Goal: Information Seeking & Learning: Check status

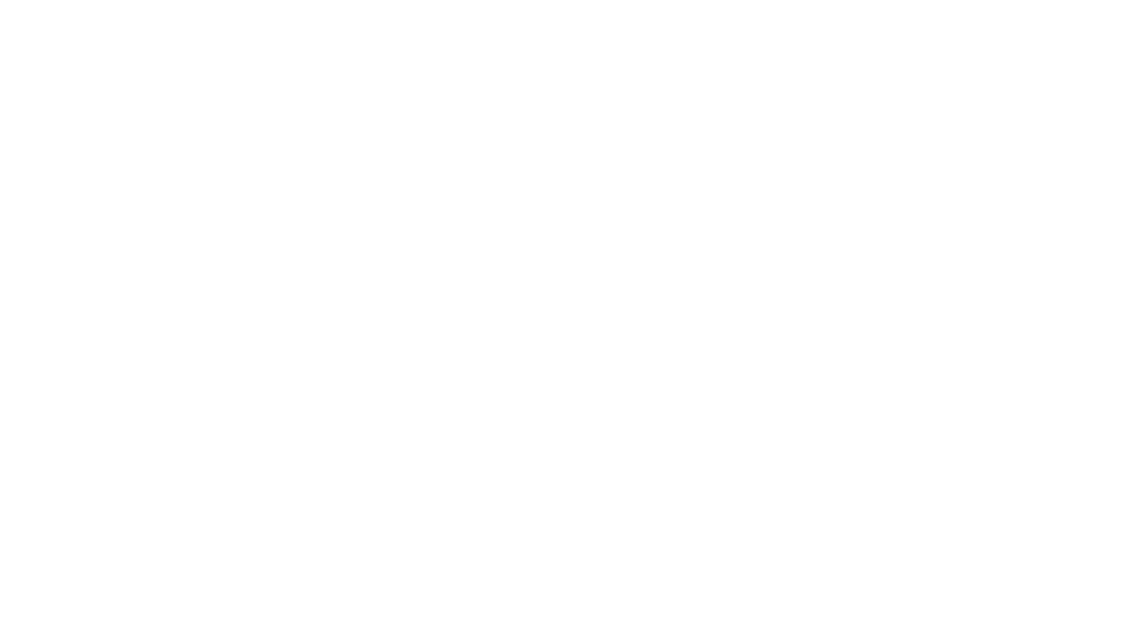
click at [444, 6] on html at bounding box center [566, 3] width 1133 height 6
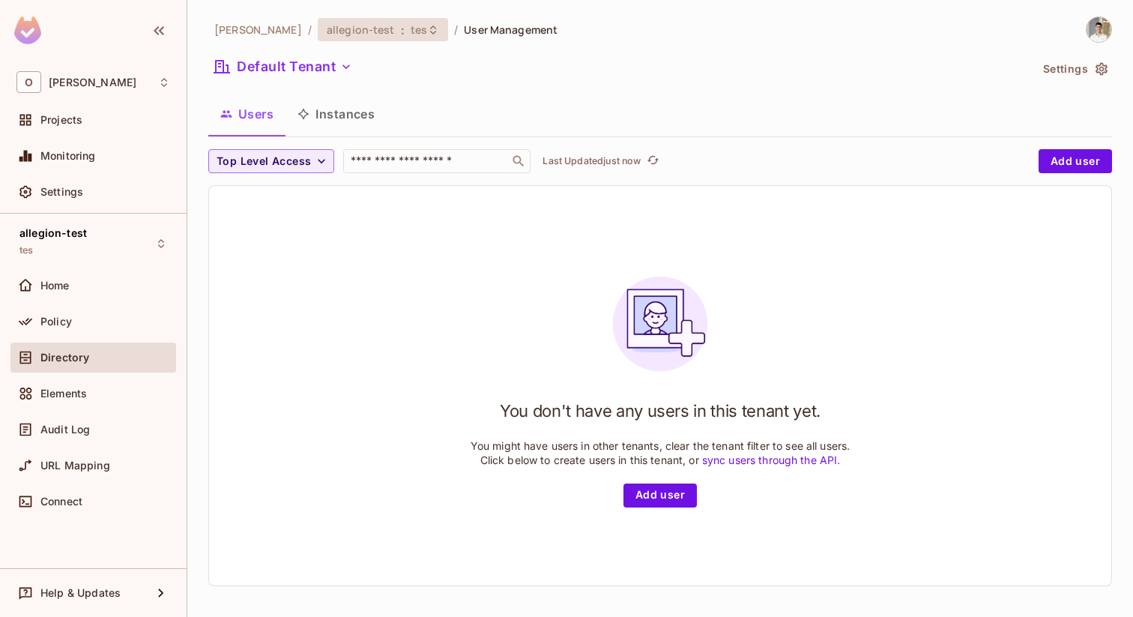
click at [330, 21] on div "allegion-test : tes" at bounding box center [383, 29] width 130 height 23
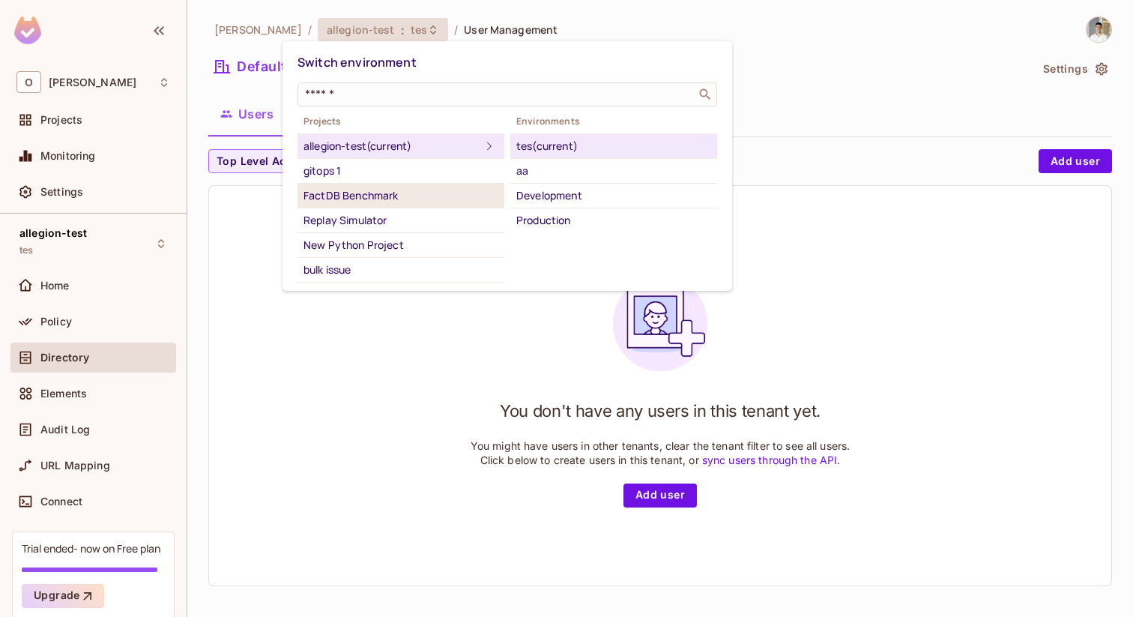
scroll to position [48, 0]
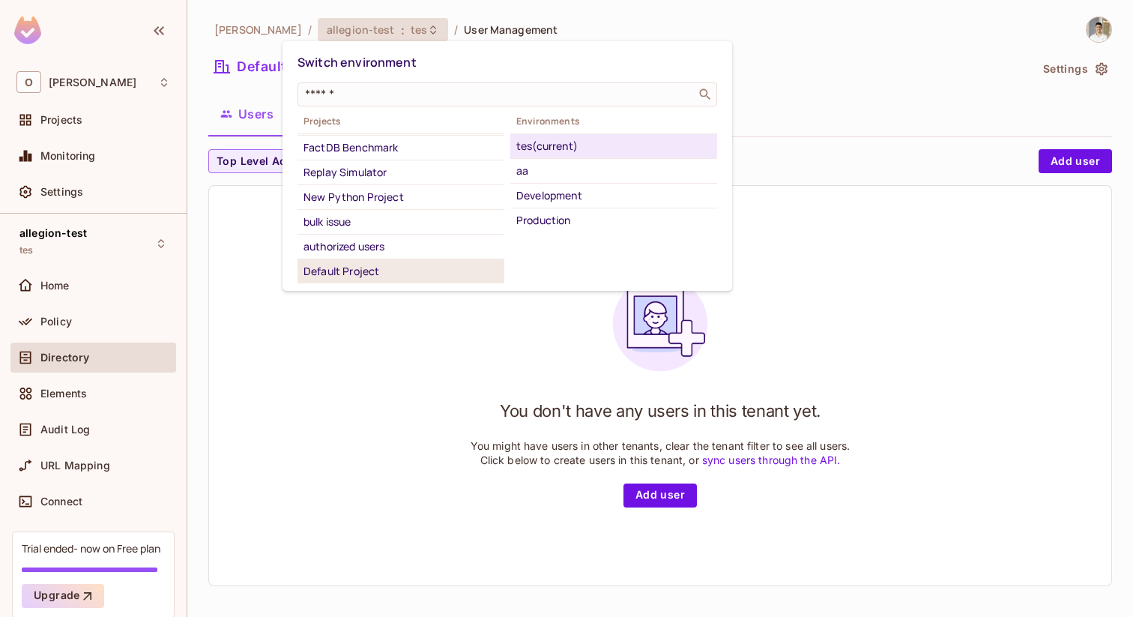
click at [369, 263] on div "Default Project" at bounding box center [400, 271] width 195 height 18
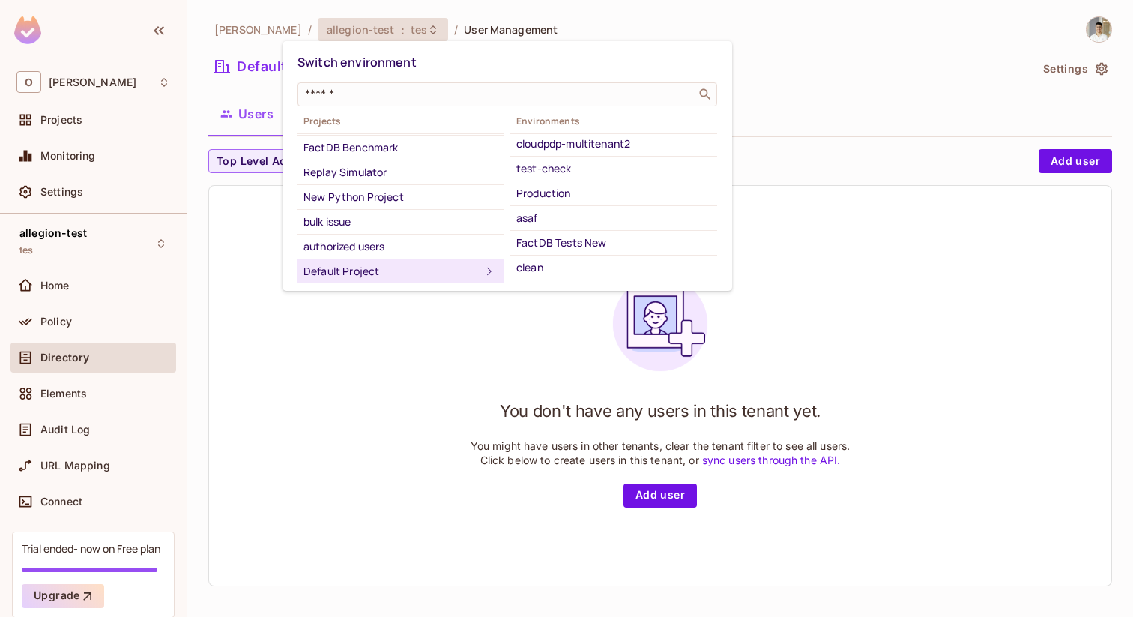
scroll to position [47, 0]
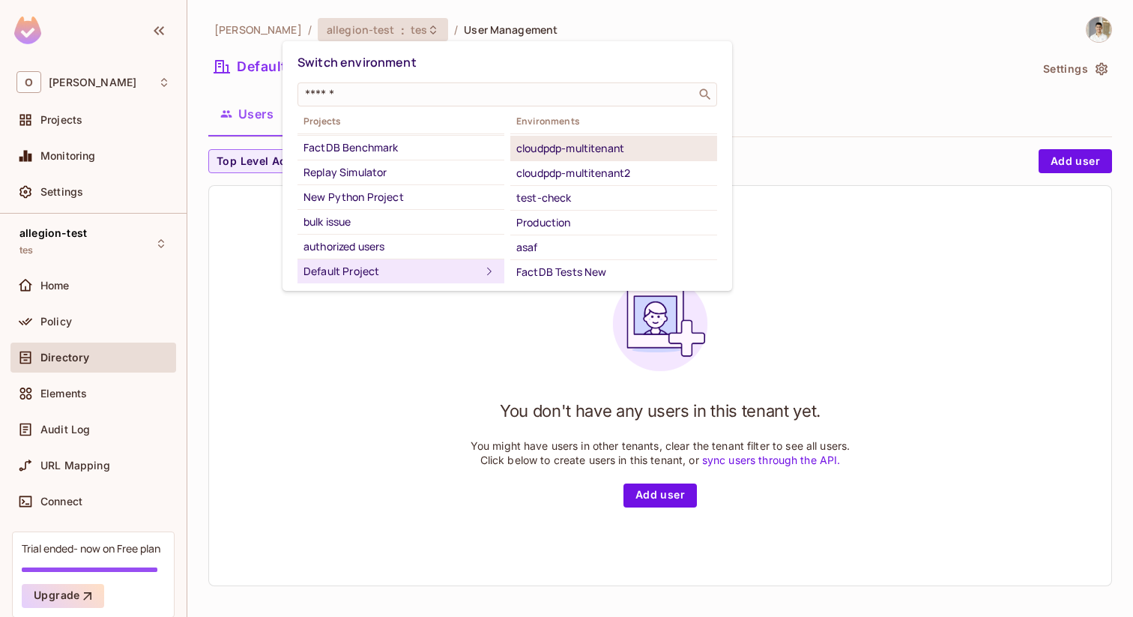
click at [617, 148] on div "cloudpdp-multitenant" at bounding box center [613, 148] width 195 height 18
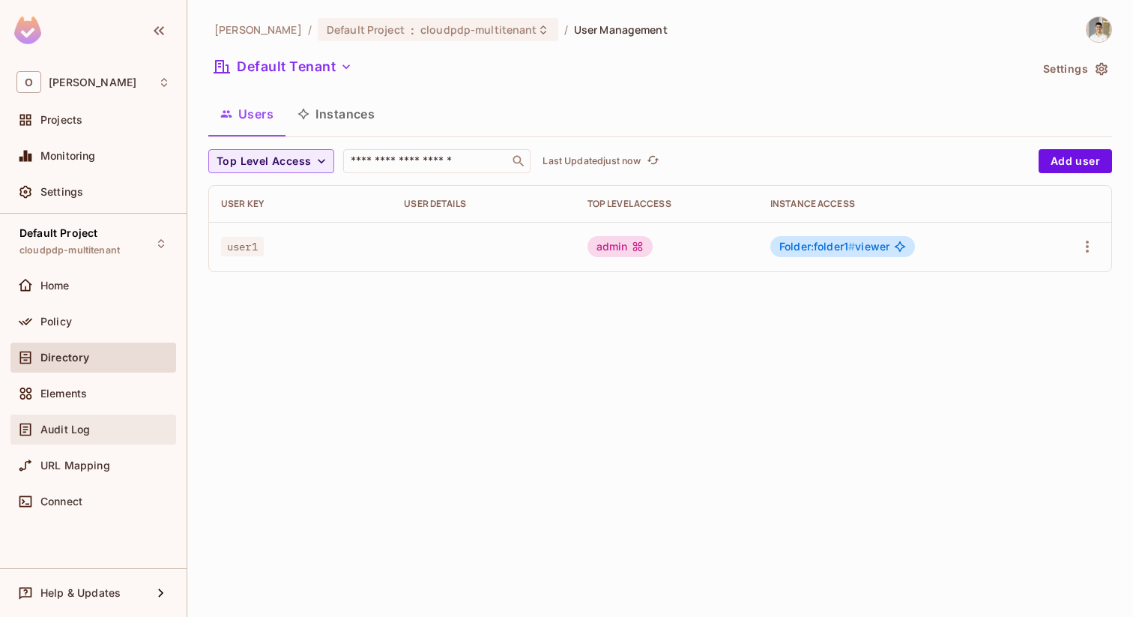
click at [92, 438] on div "Audit Log" at bounding box center [93, 429] width 154 height 18
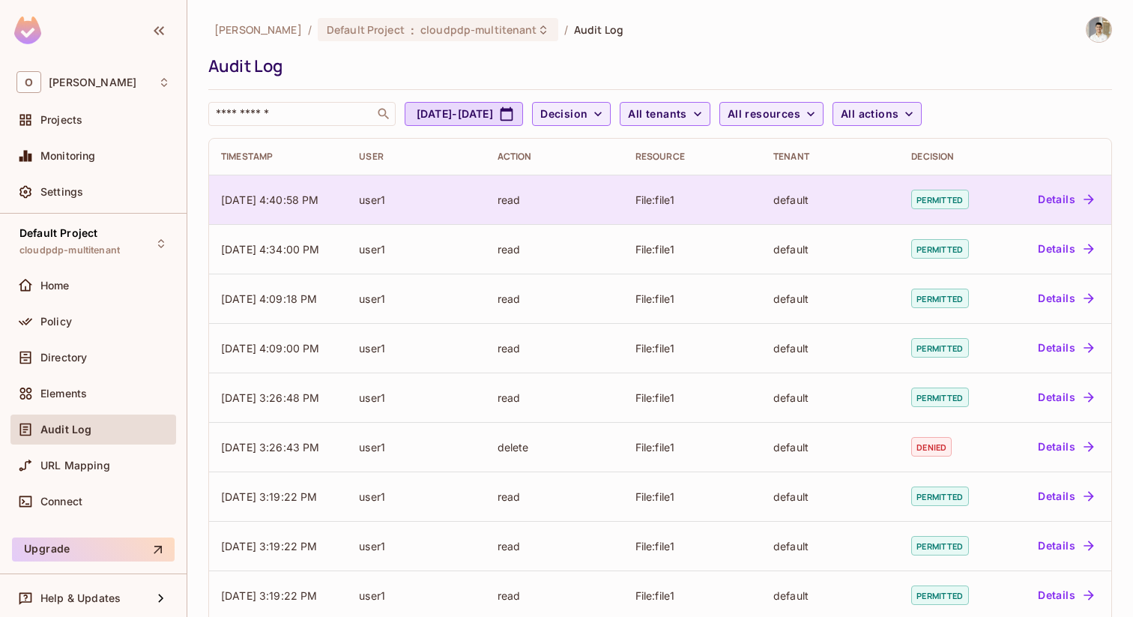
click at [527, 199] on div "read" at bounding box center [554, 200] width 114 height 14
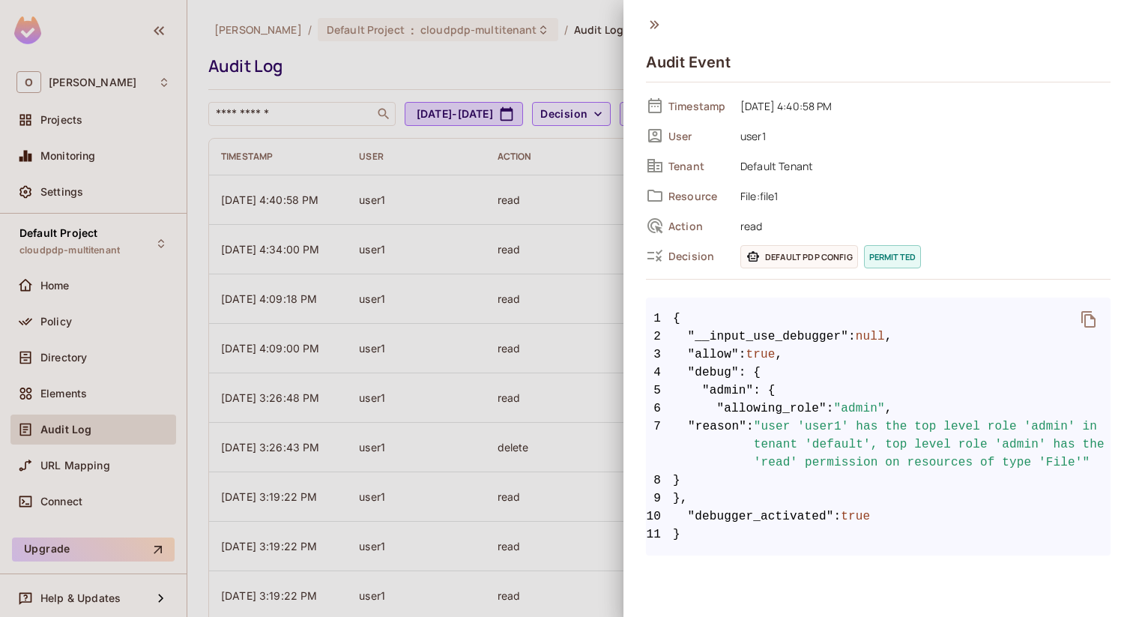
click at [636, 399] on div "Audit Event Timestamp 10/12/2025 4:40:58 PM User user1 Tenant Default Tenant Re…" at bounding box center [877, 284] width 509 height 569
click at [548, 445] on div at bounding box center [566, 308] width 1133 height 617
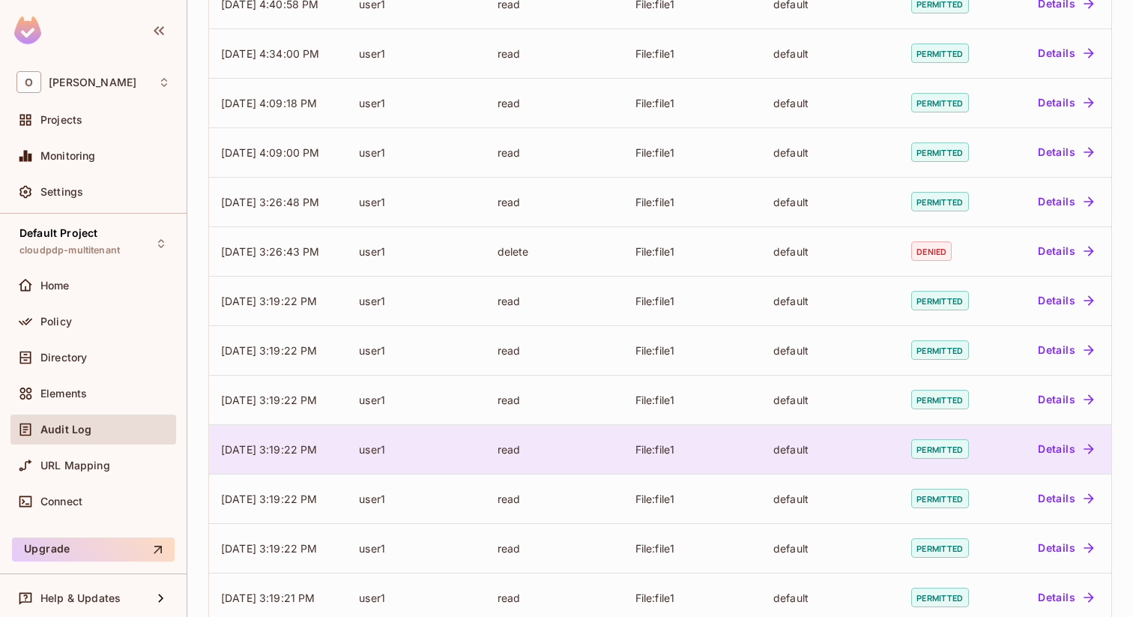
scroll to position [210, 0]
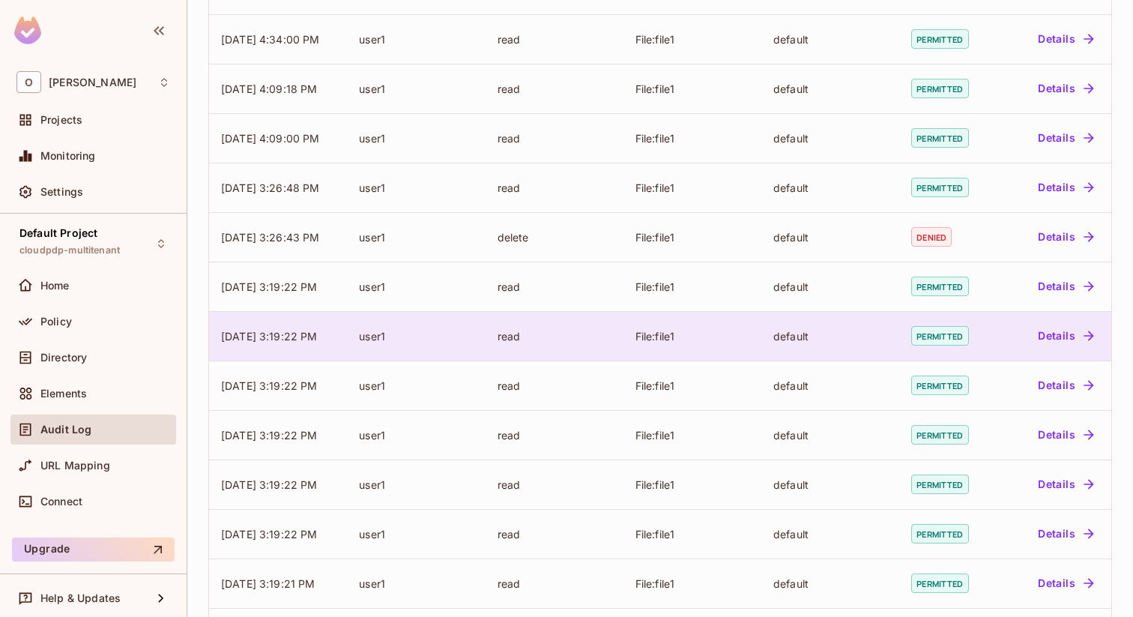
click at [647, 323] on td "File:file1" at bounding box center [692, 335] width 138 height 49
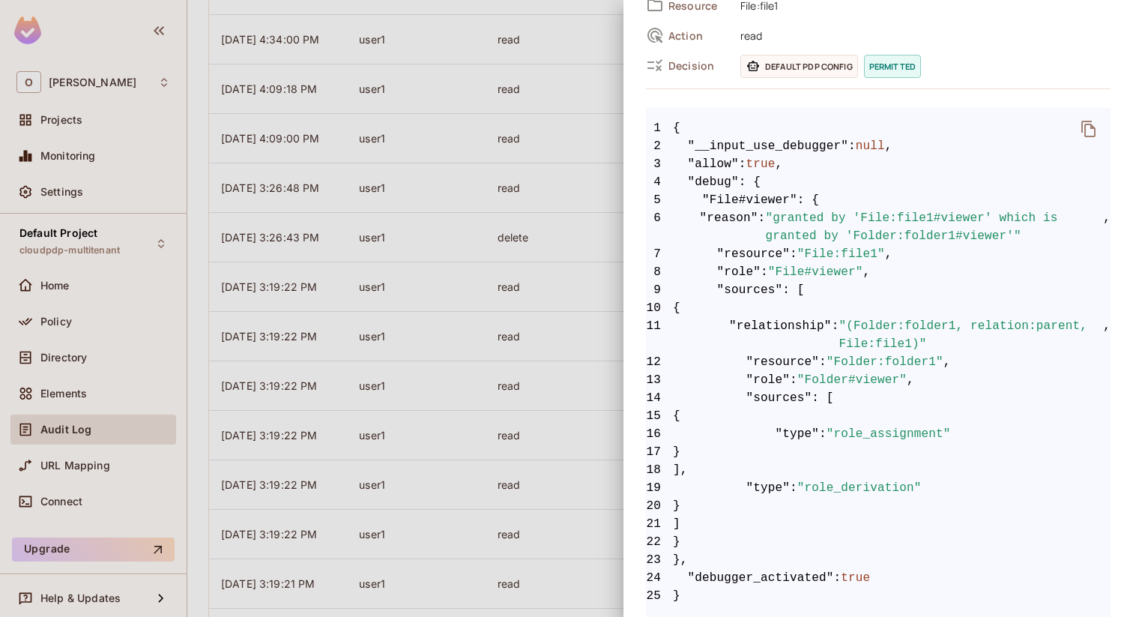
scroll to position [203, 0]
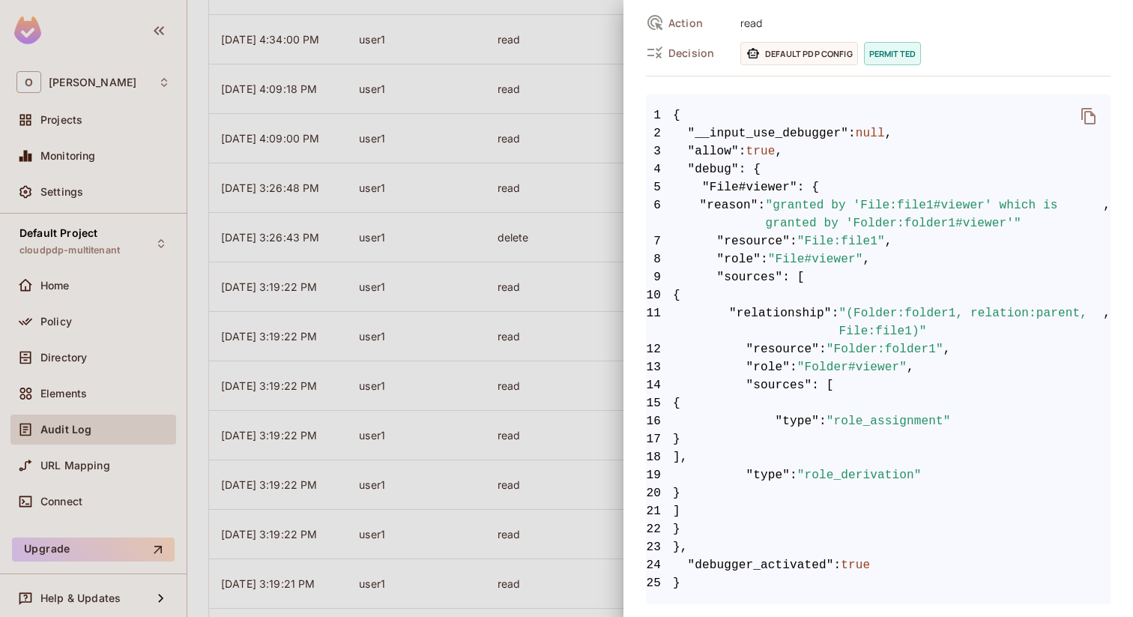
click at [579, 163] on div at bounding box center [566, 308] width 1133 height 617
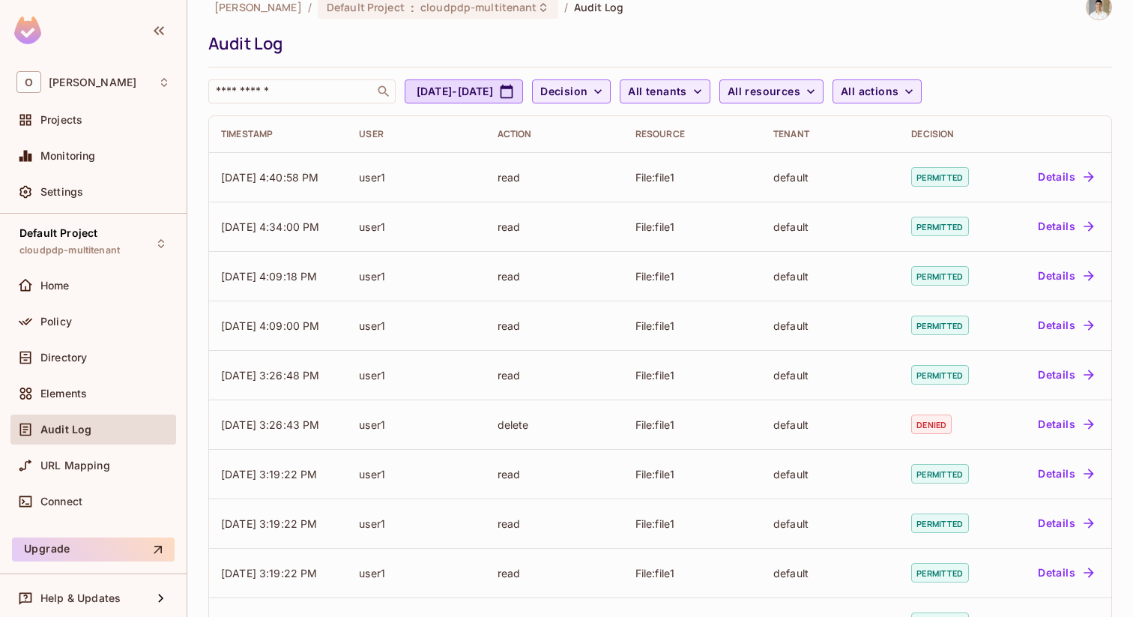
scroll to position [0, 0]
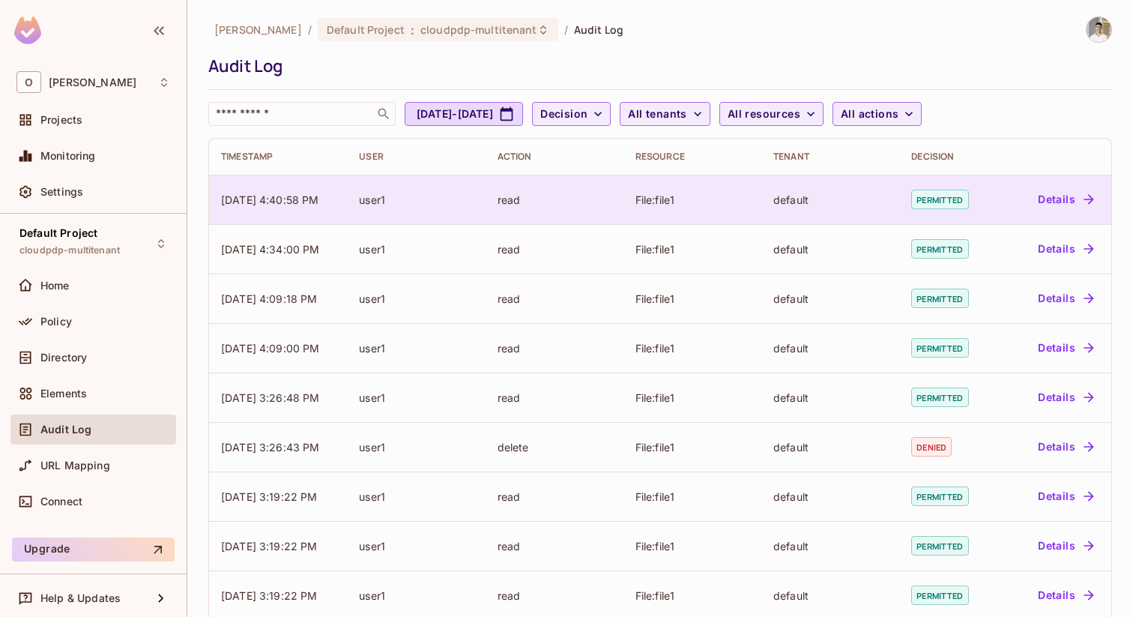
click at [549, 194] on div "read" at bounding box center [554, 200] width 114 height 14
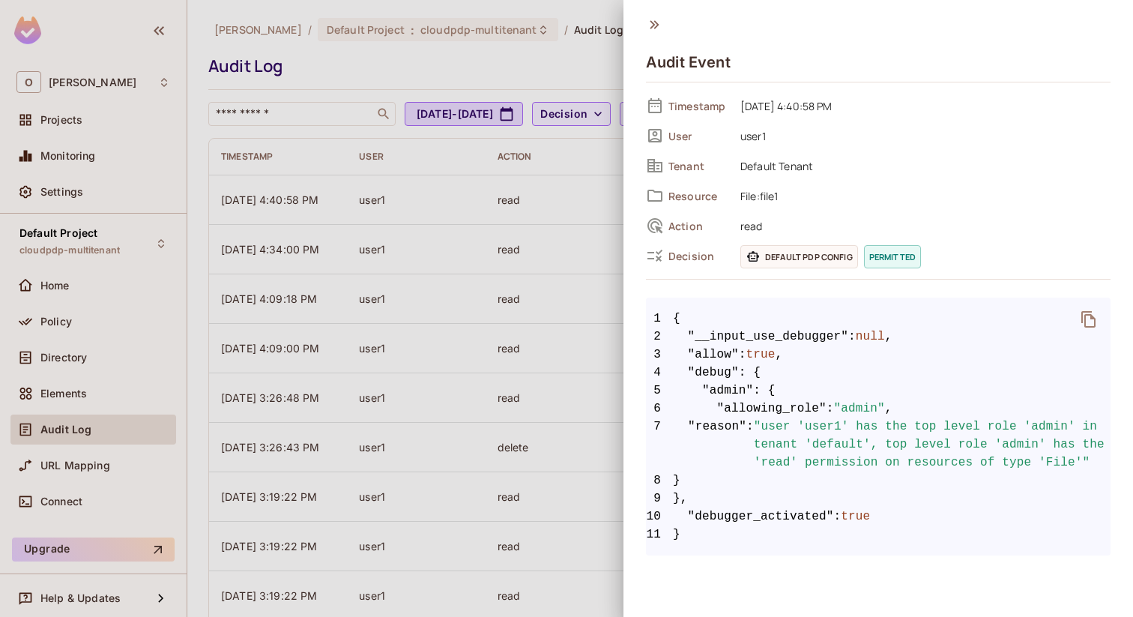
click at [327, 19] on div at bounding box center [566, 308] width 1133 height 617
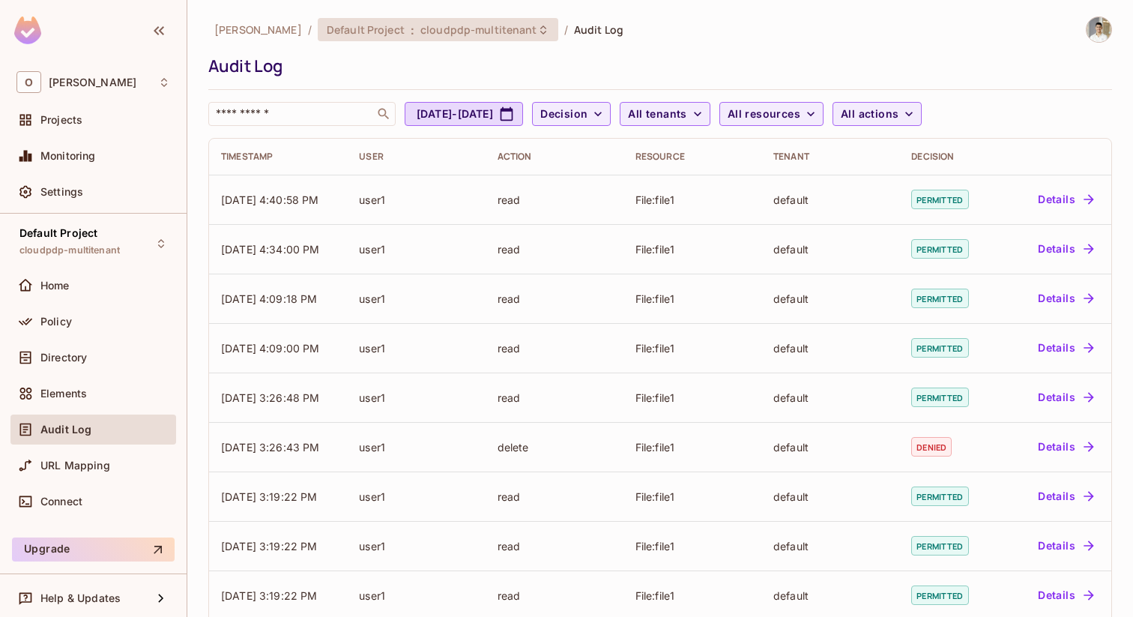
click at [351, 36] on span "Default Project" at bounding box center [366, 29] width 78 height 14
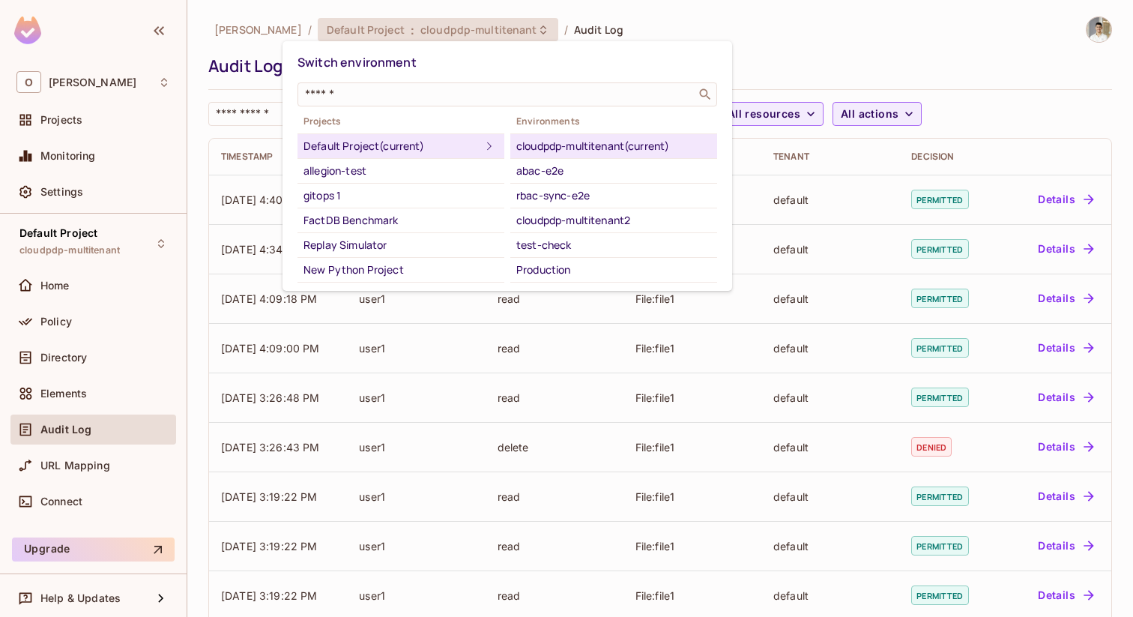
click at [206, 1] on div at bounding box center [566, 308] width 1133 height 617
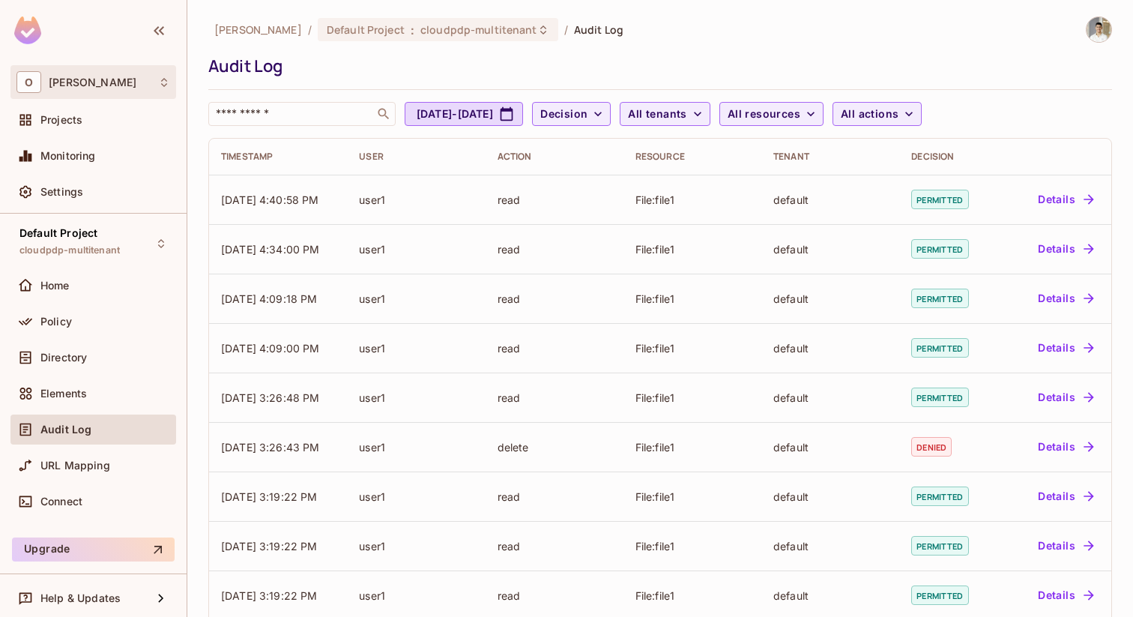
click at [117, 80] on div "O Omer Test" at bounding box center [93, 82] width 154 height 22
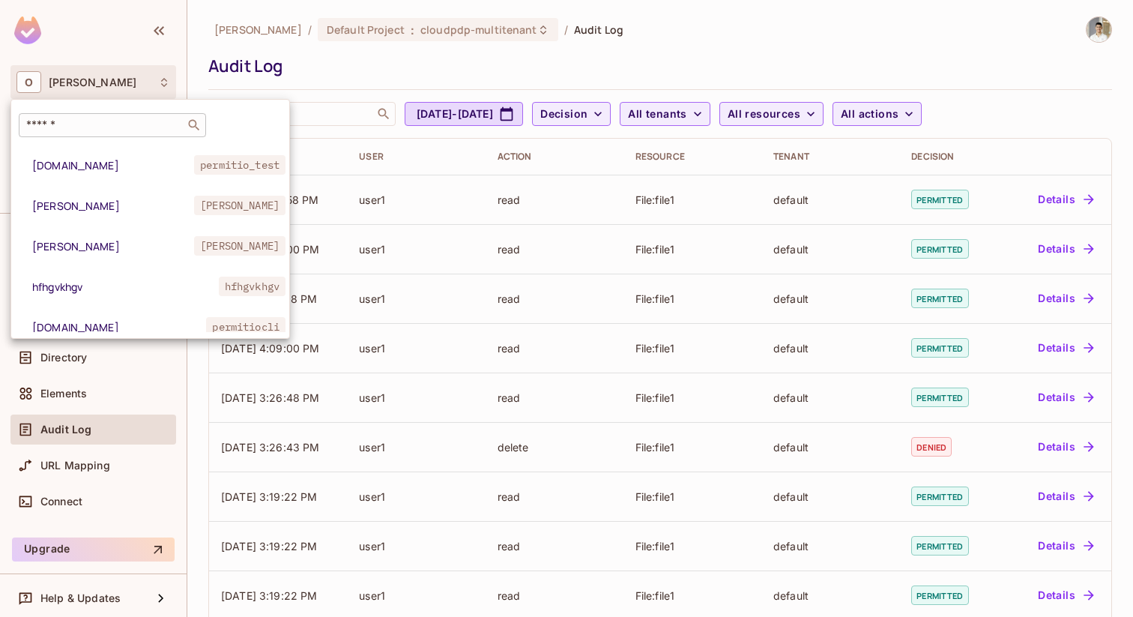
click at [93, 119] on input "text" at bounding box center [101, 125] width 157 height 15
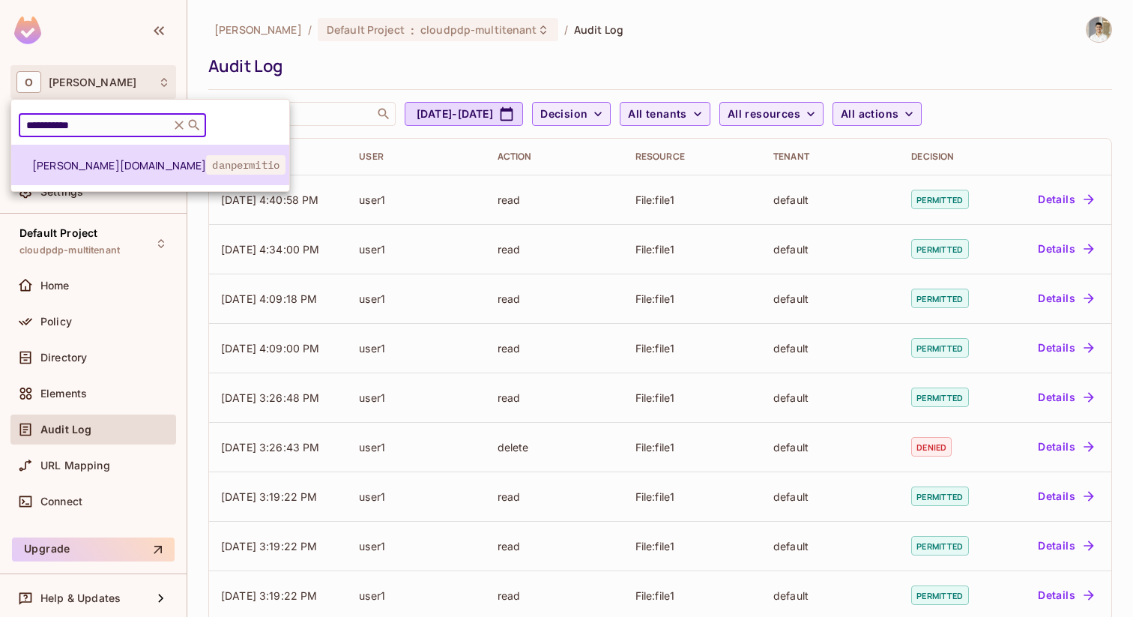
type input "**********"
click at [85, 165] on span "dan.permit.io" at bounding box center [119, 165] width 174 height 14
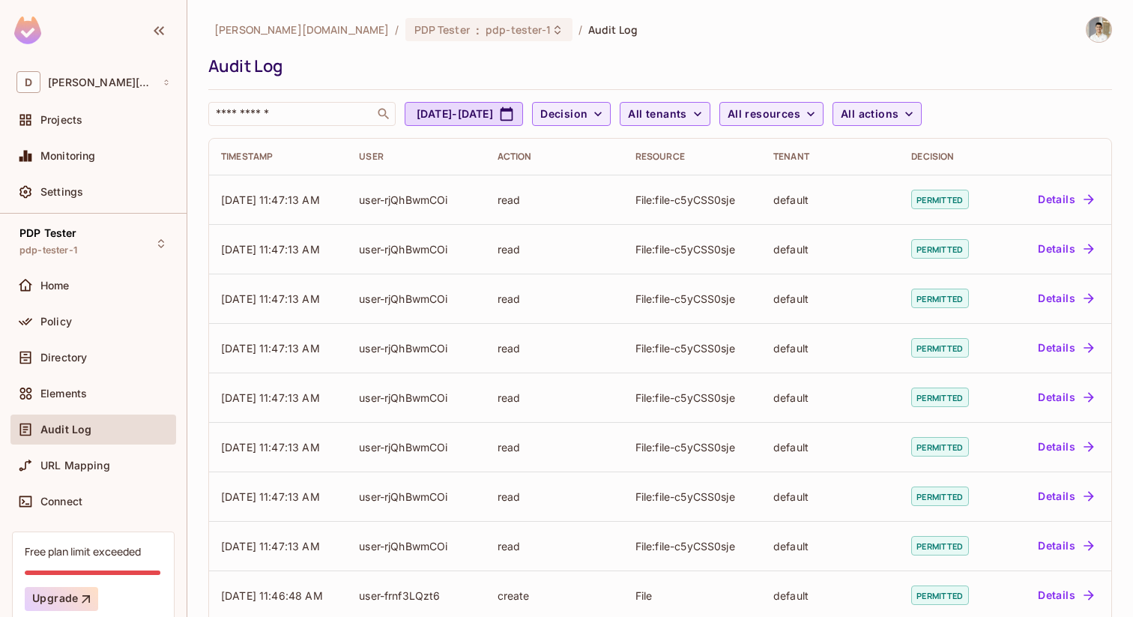
click at [1091, 26] on img at bounding box center [1098, 29] width 25 height 25
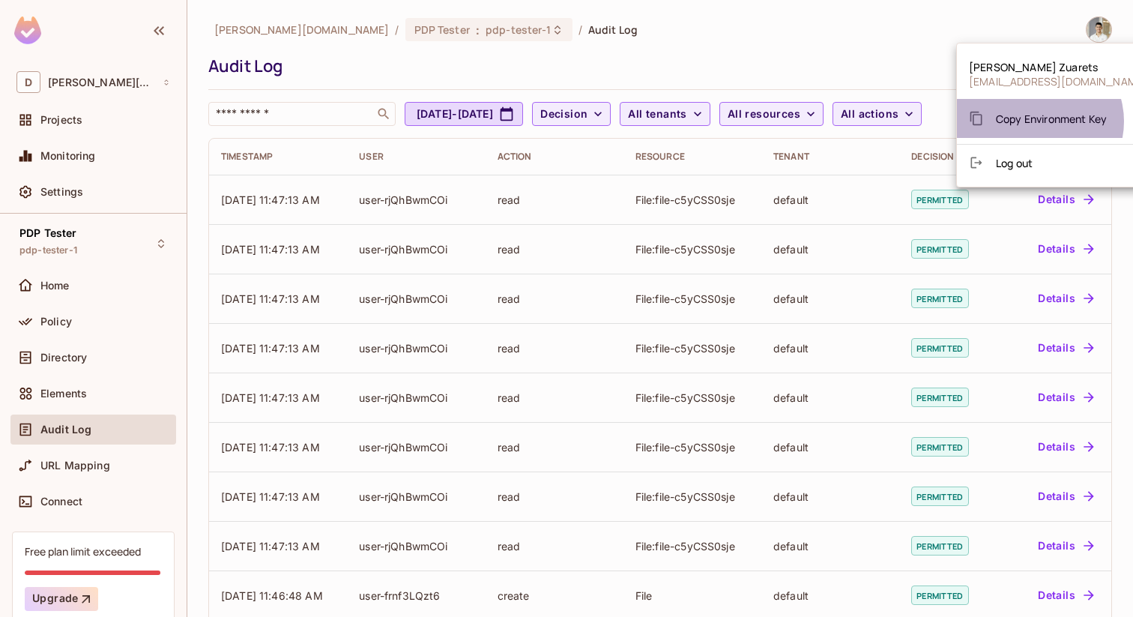
click at [1037, 121] on span "Copy Environment Key" at bounding box center [1051, 119] width 111 height 14
